Goal: Information Seeking & Learning: Learn about a topic

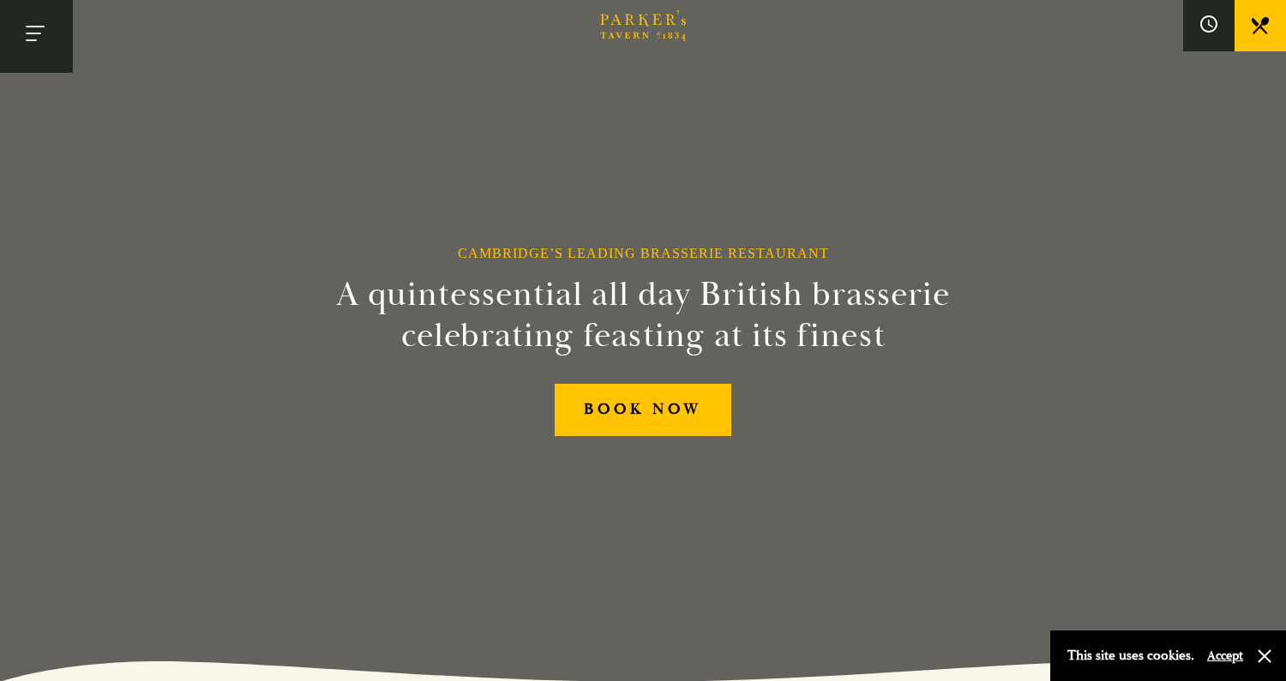
click at [21, 37] on button "Toggle navigation" at bounding box center [36, 36] width 73 height 73
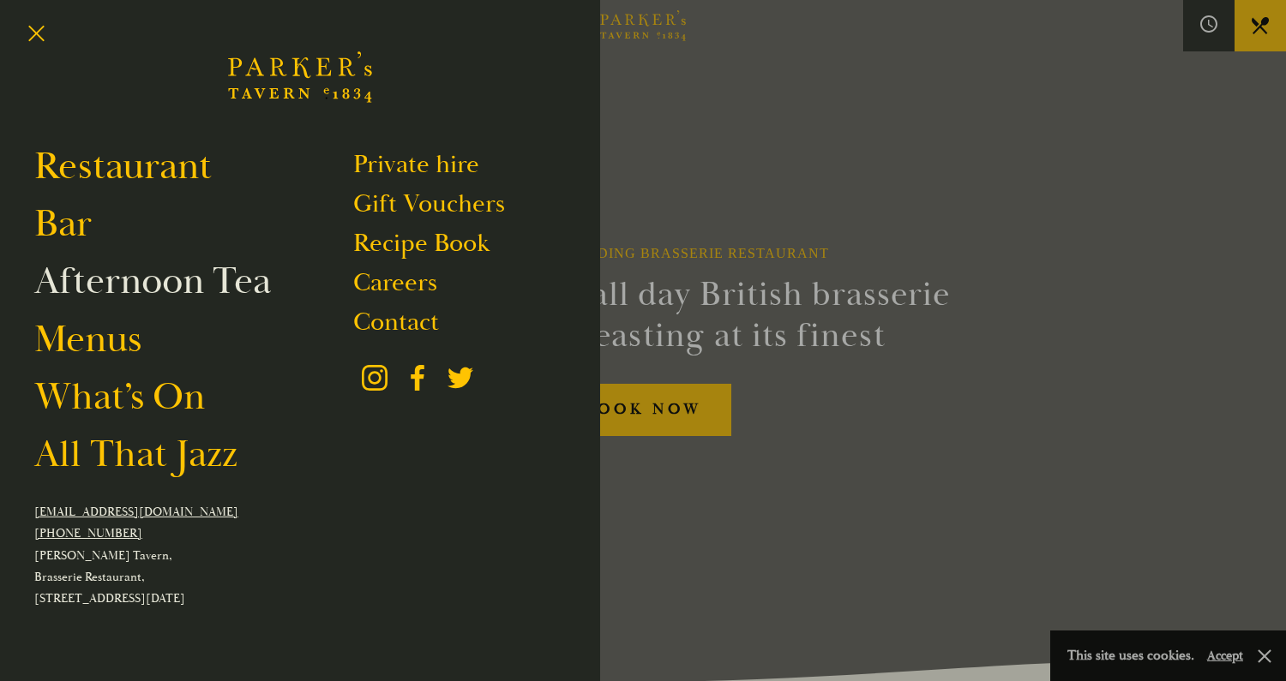
click at [93, 284] on link "Afternoon Tea" at bounding box center [152, 281] width 237 height 48
click at [127, 336] on link "Menus" at bounding box center [87, 339] width 107 height 48
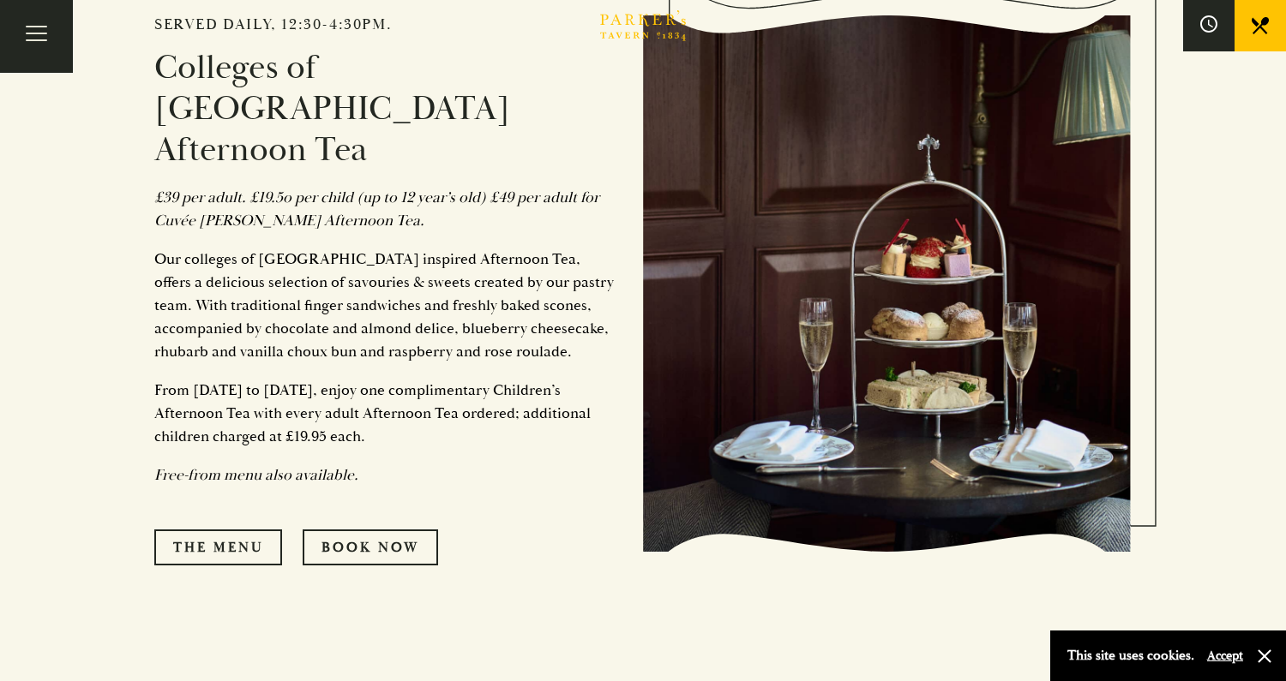
scroll to position [872, 0]
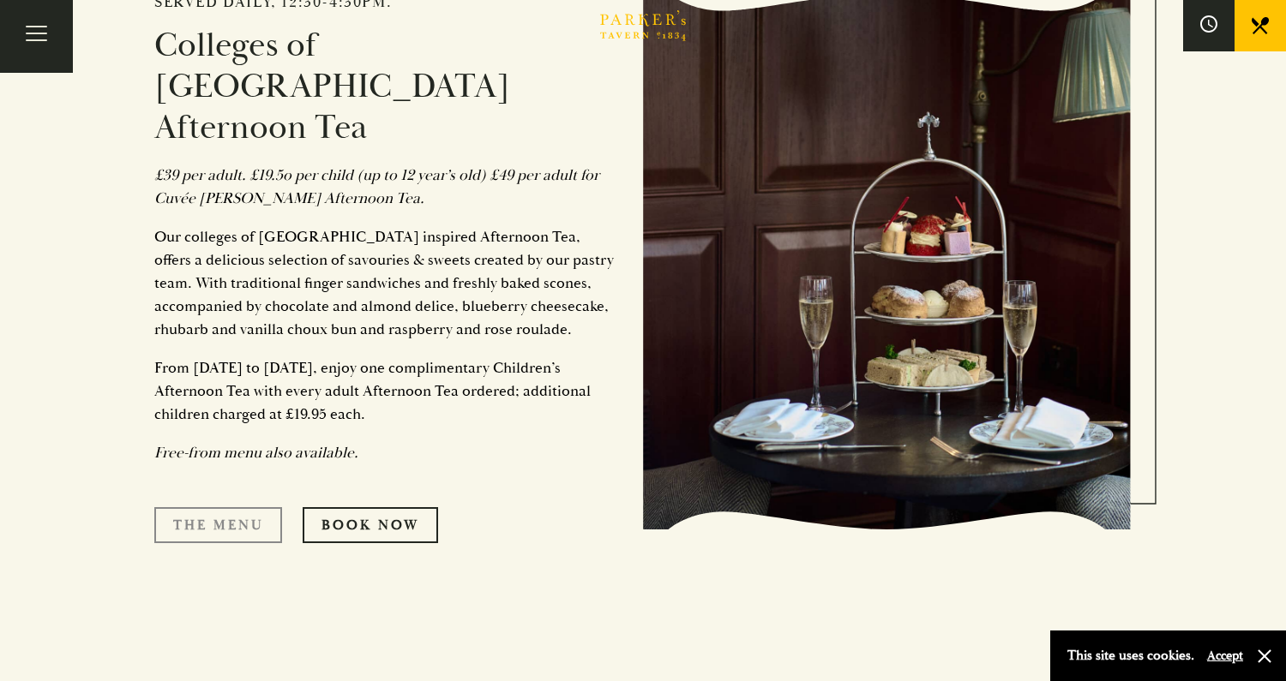
click at [222, 507] on link "The Menu" at bounding box center [218, 525] width 128 height 36
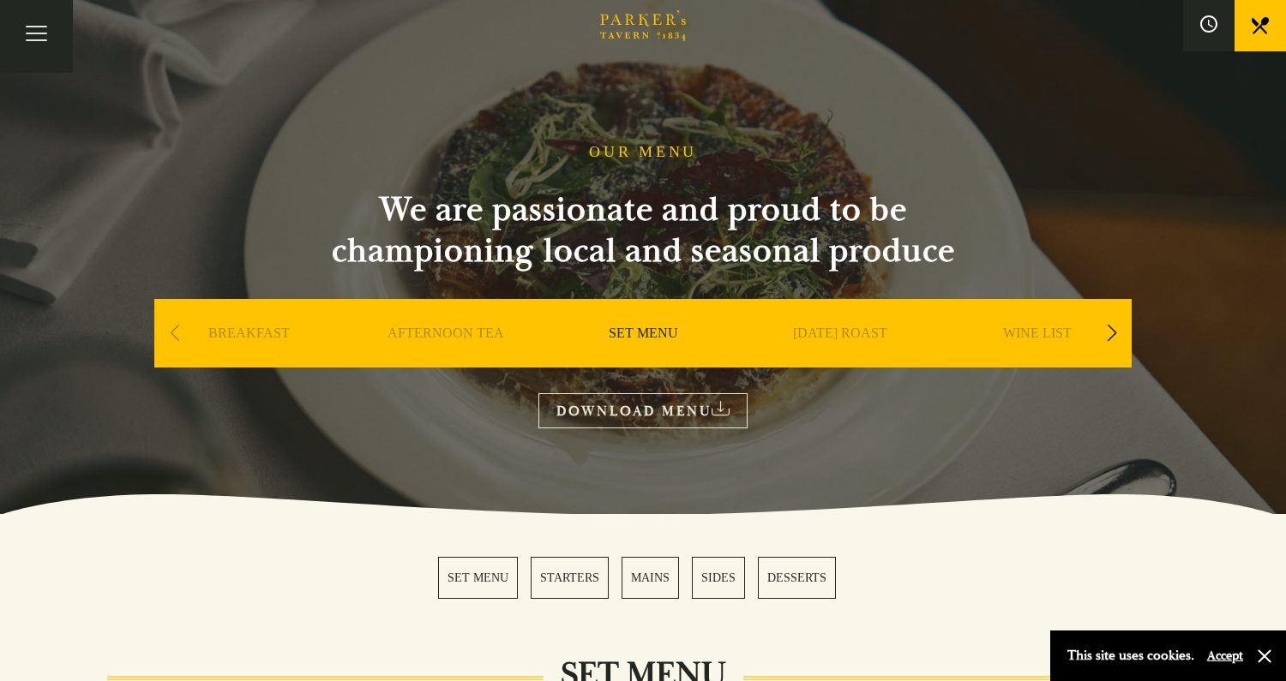
click at [645, 568] on link "MAINS" at bounding box center [649, 578] width 57 height 42
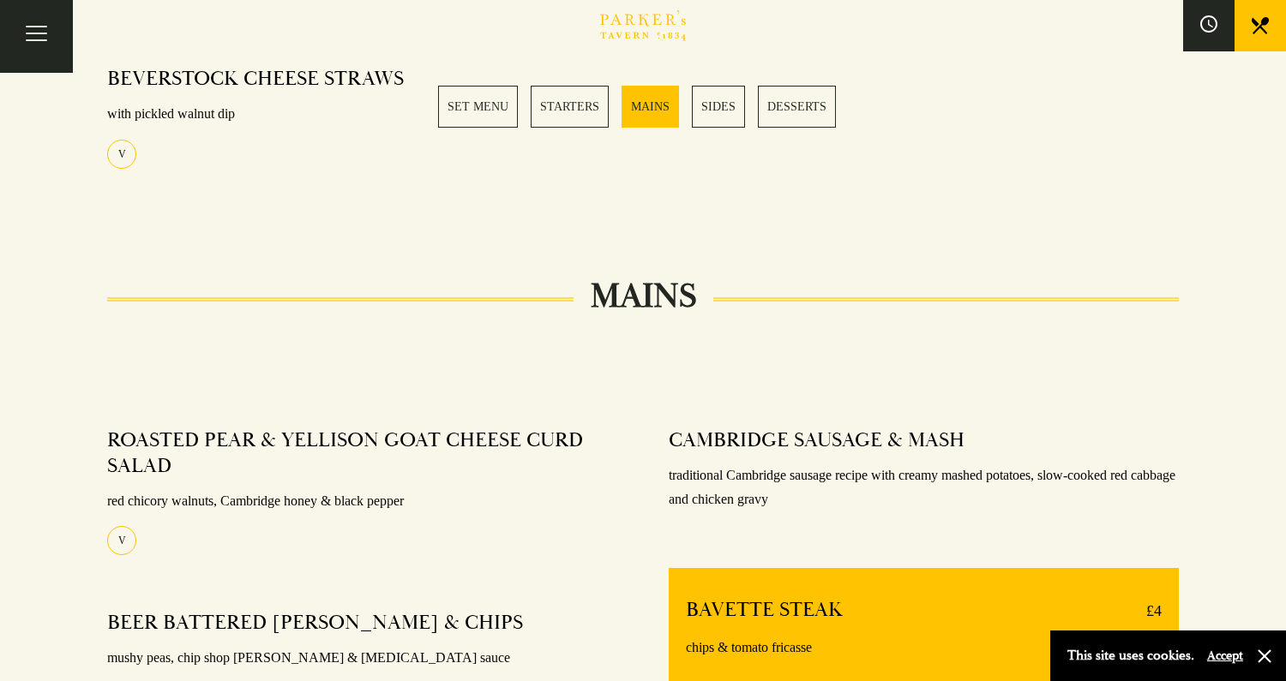
scroll to position [1335, 0]
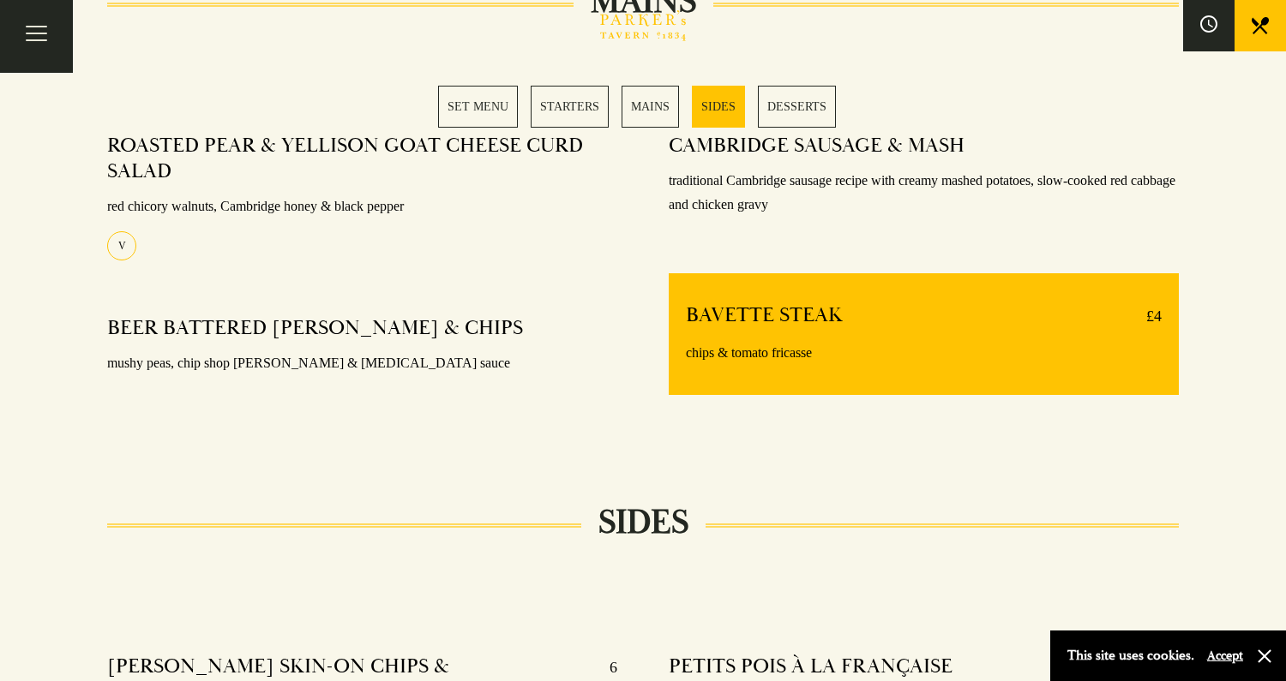
click at [634, 105] on link "MAINS" at bounding box center [649, 107] width 57 height 42
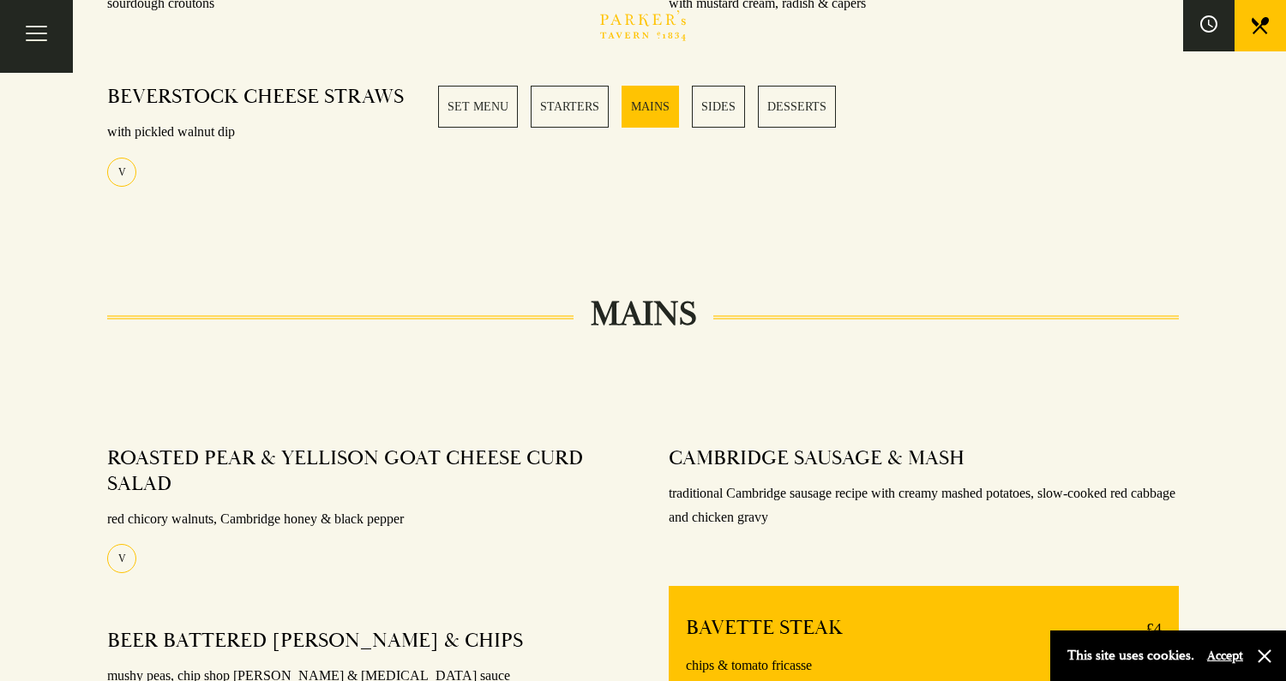
scroll to position [1106, 0]
